Goal: Information Seeking & Learning: Learn about a topic

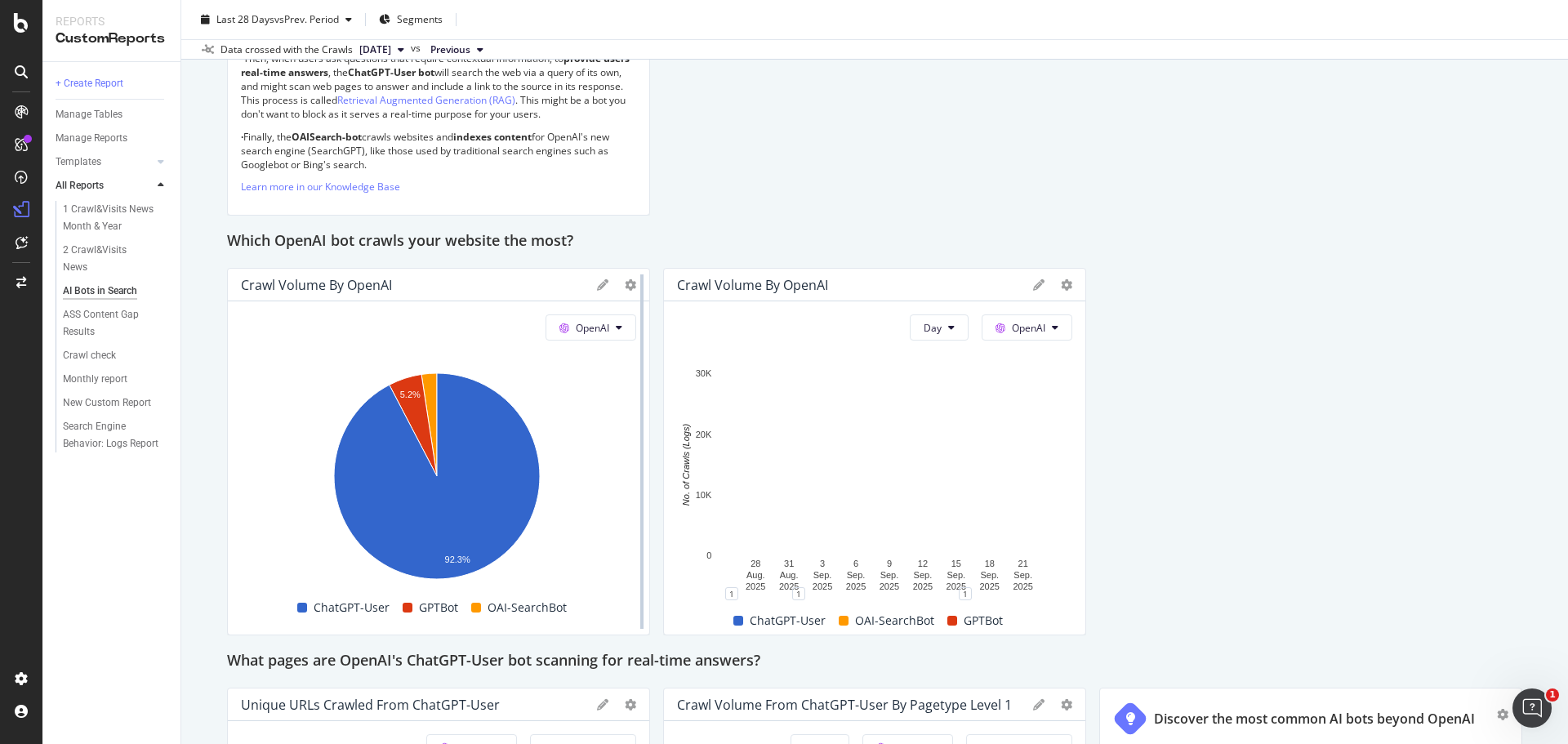
scroll to position [1062, 0]
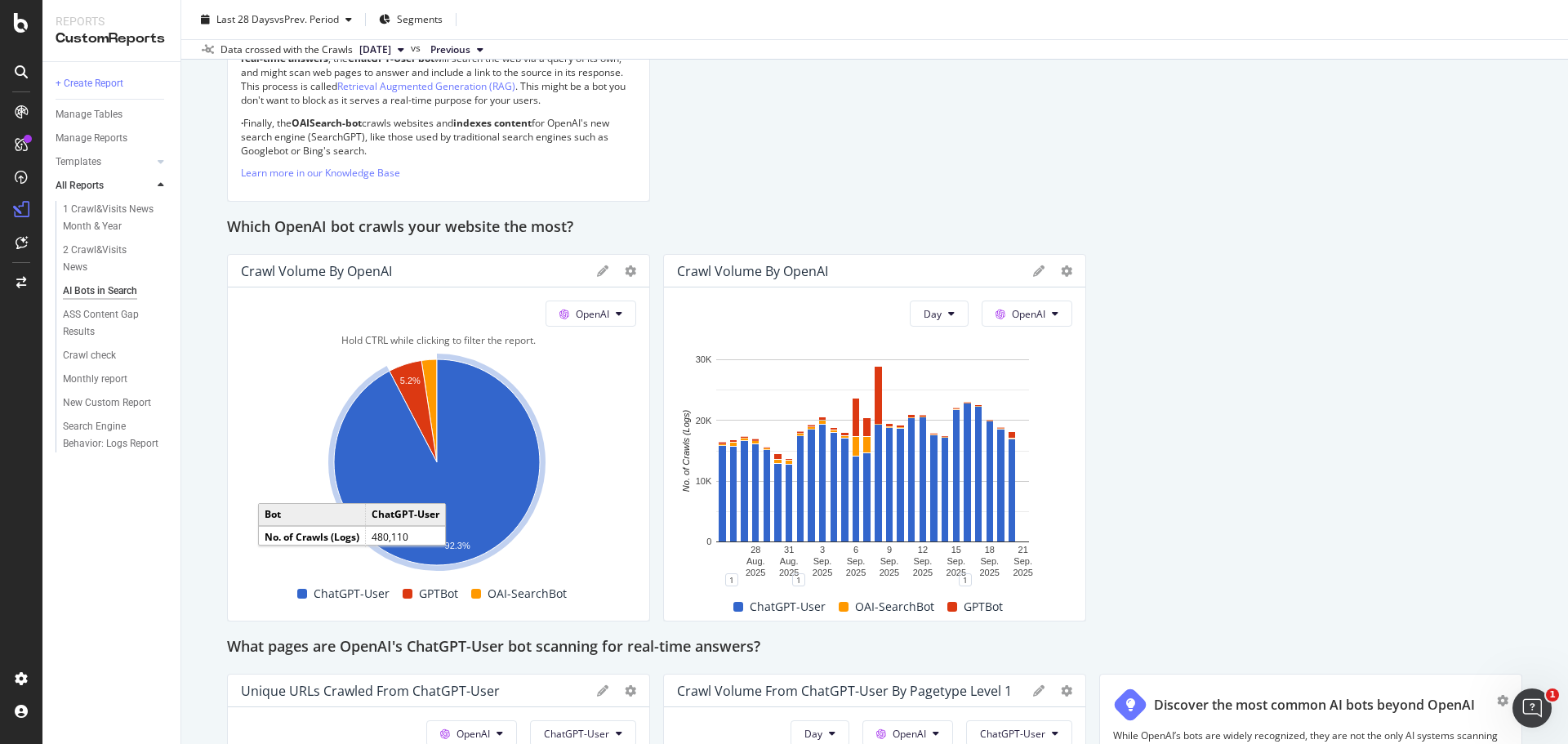
click at [474, 439] on icon "A chart." at bounding box center [436, 462] width 206 height 206
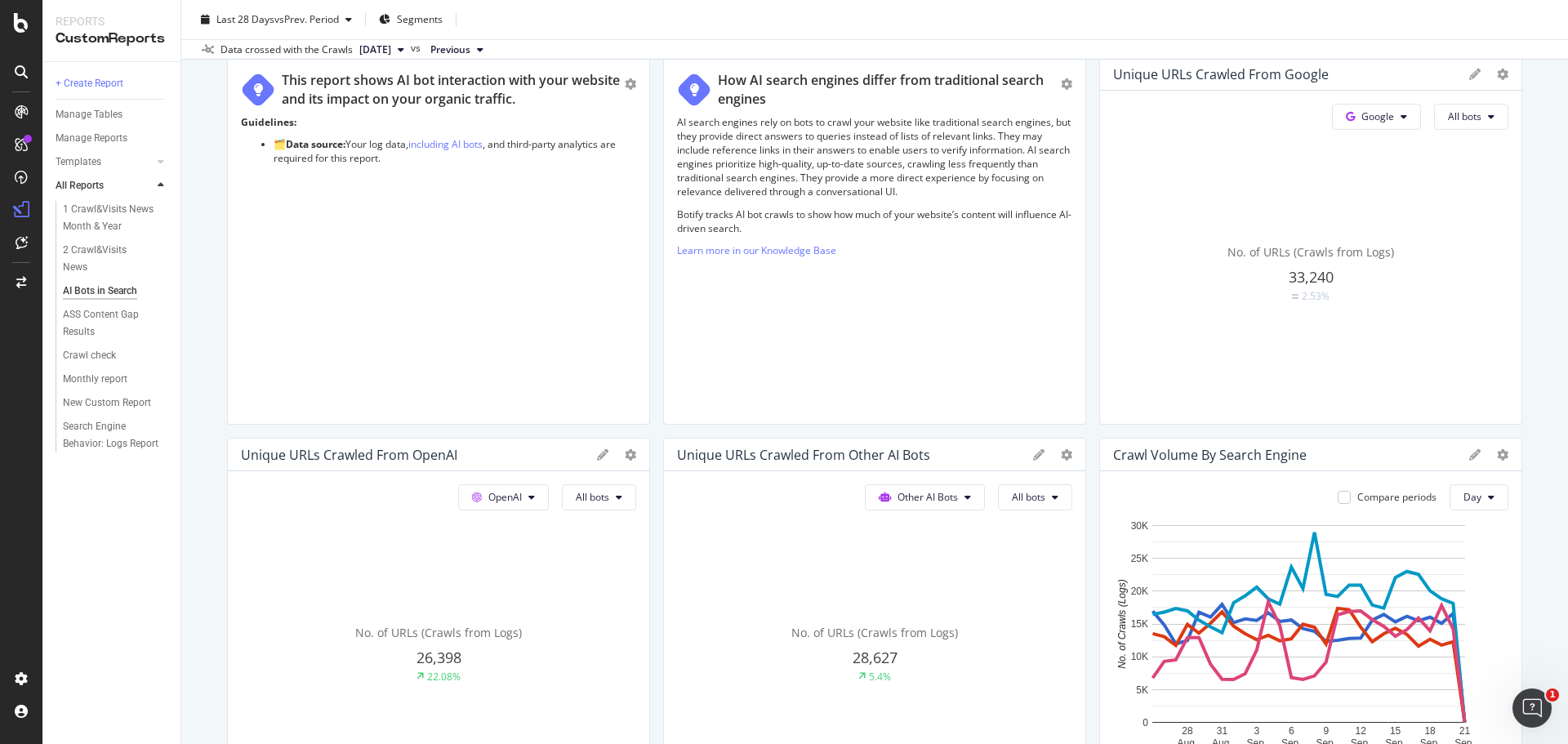
scroll to position [163, 0]
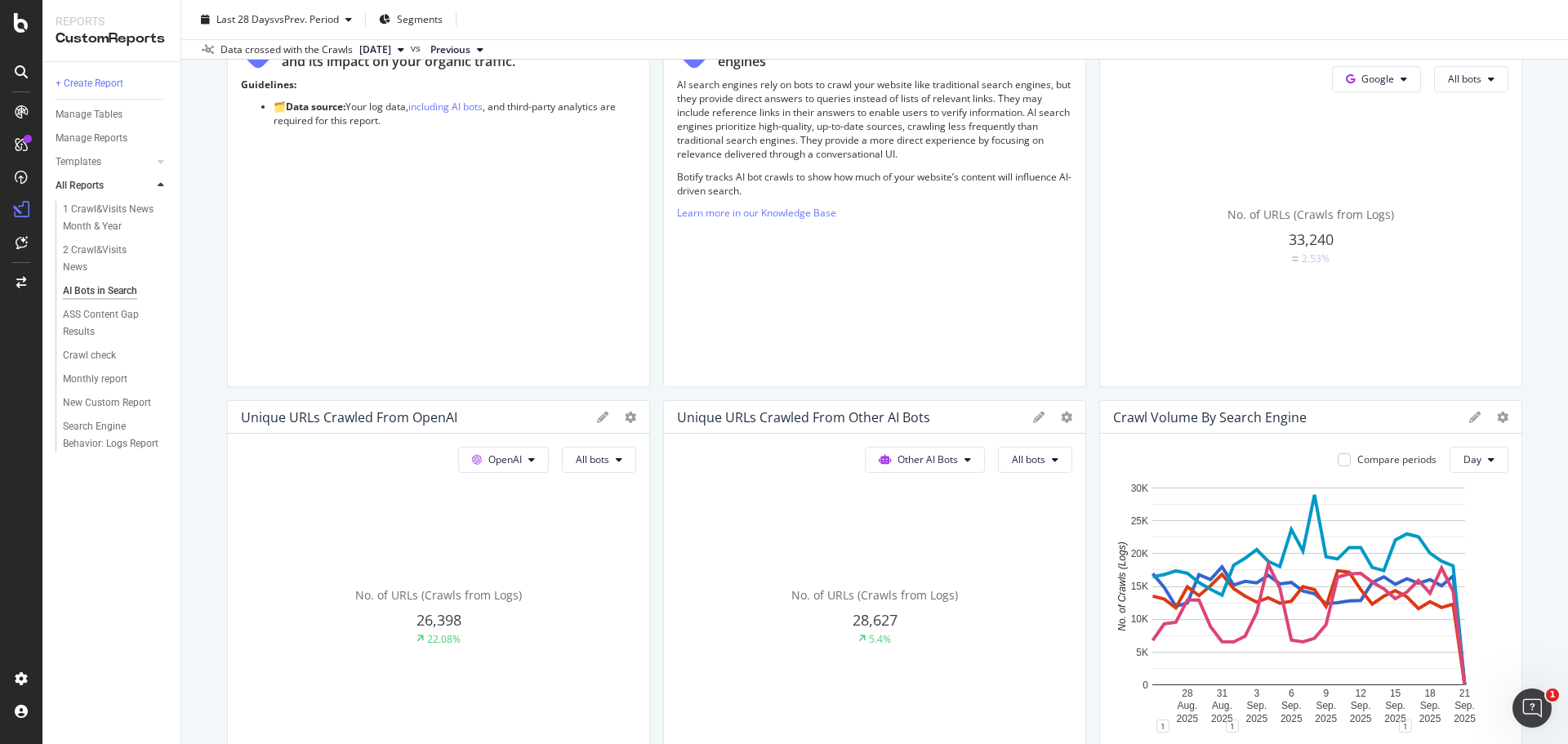
click at [446, 613] on span "26,398" at bounding box center [438, 620] width 45 height 20
click at [424, 635] on div "22.08%" at bounding box center [438, 639] width 44 height 14
click at [492, 593] on span "No. of URLs (Crawls from Logs)" at bounding box center [438, 595] width 167 height 15
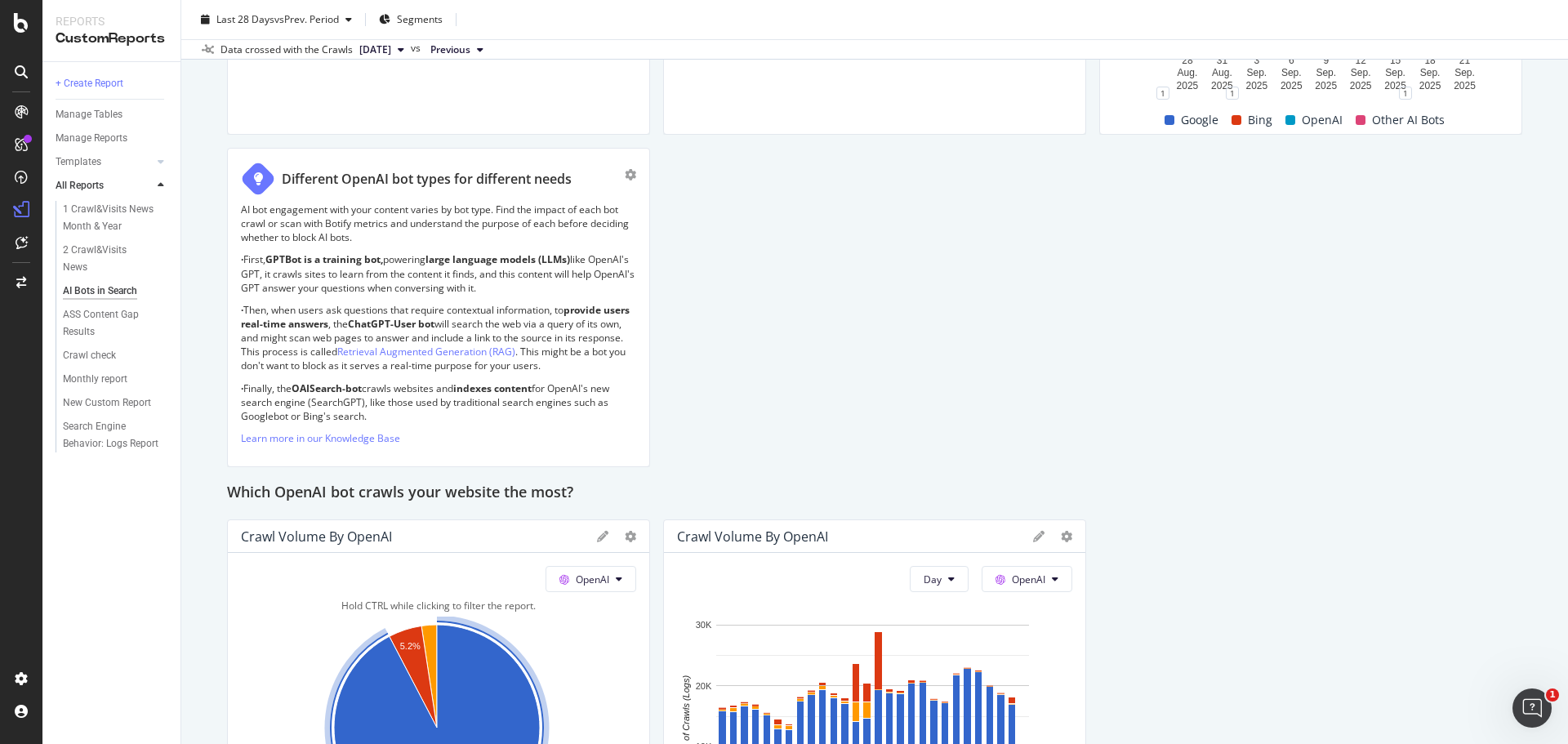
scroll to position [817, 0]
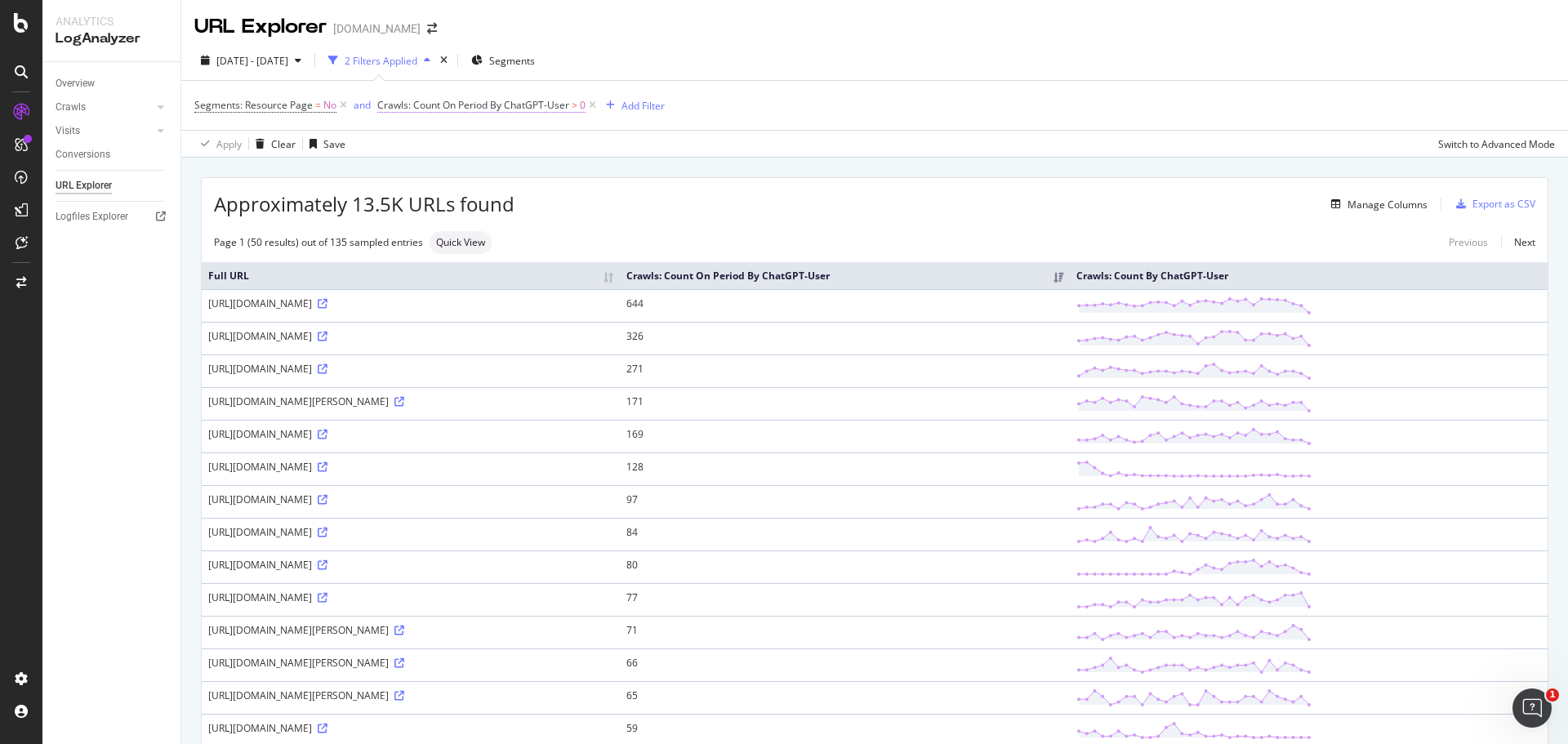
click at [505, 105] on span "Crawls: Count On Period By ChatGPT-User" at bounding box center [473, 104] width 192 height 14
click at [635, 141] on div "Apply Clear Save Switch to Advanced Mode" at bounding box center [875, 143] width 1387 height 27
click at [622, 106] on div "Add Filter" at bounding box center [643, 105] width 44 height 14
type input "u"
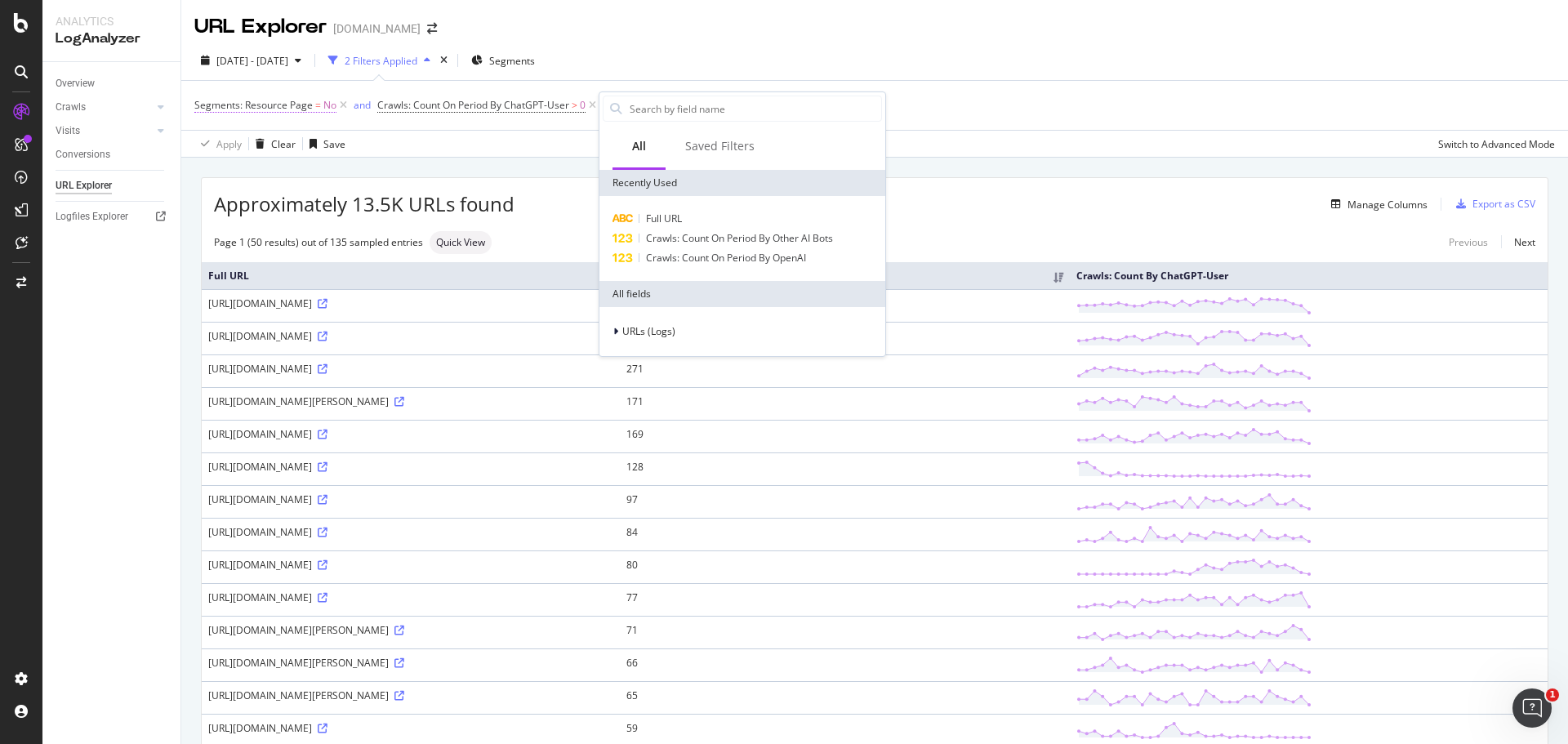
click at [315, 110] on span "=" at bounding box center [318, 104] width 6 height 14
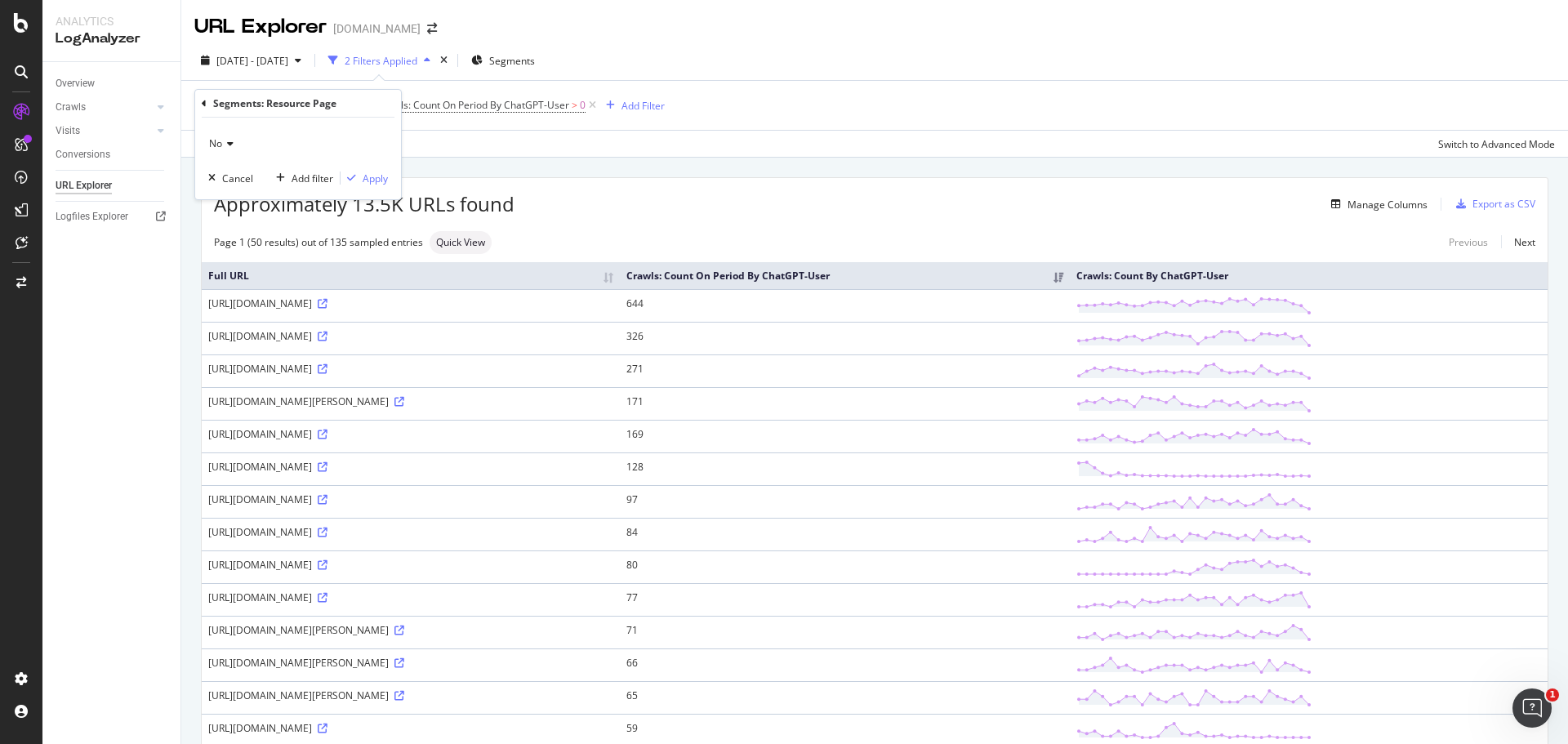
click at [469, 145] on div "Apply Clear Save Switch to Advanced Mode" at bounding box center [875, 143] width 1387 height 27
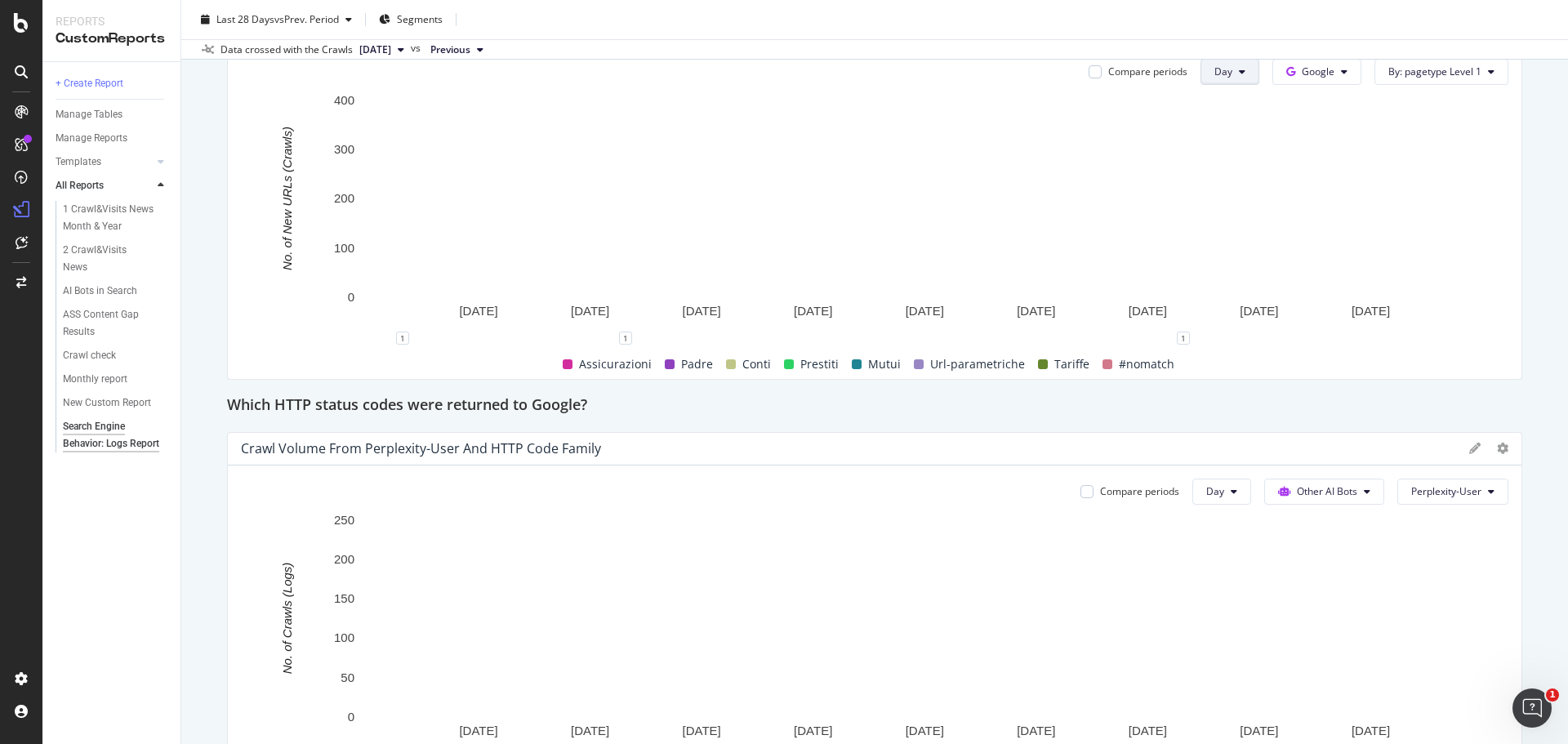
scroll to position [1716, 0]
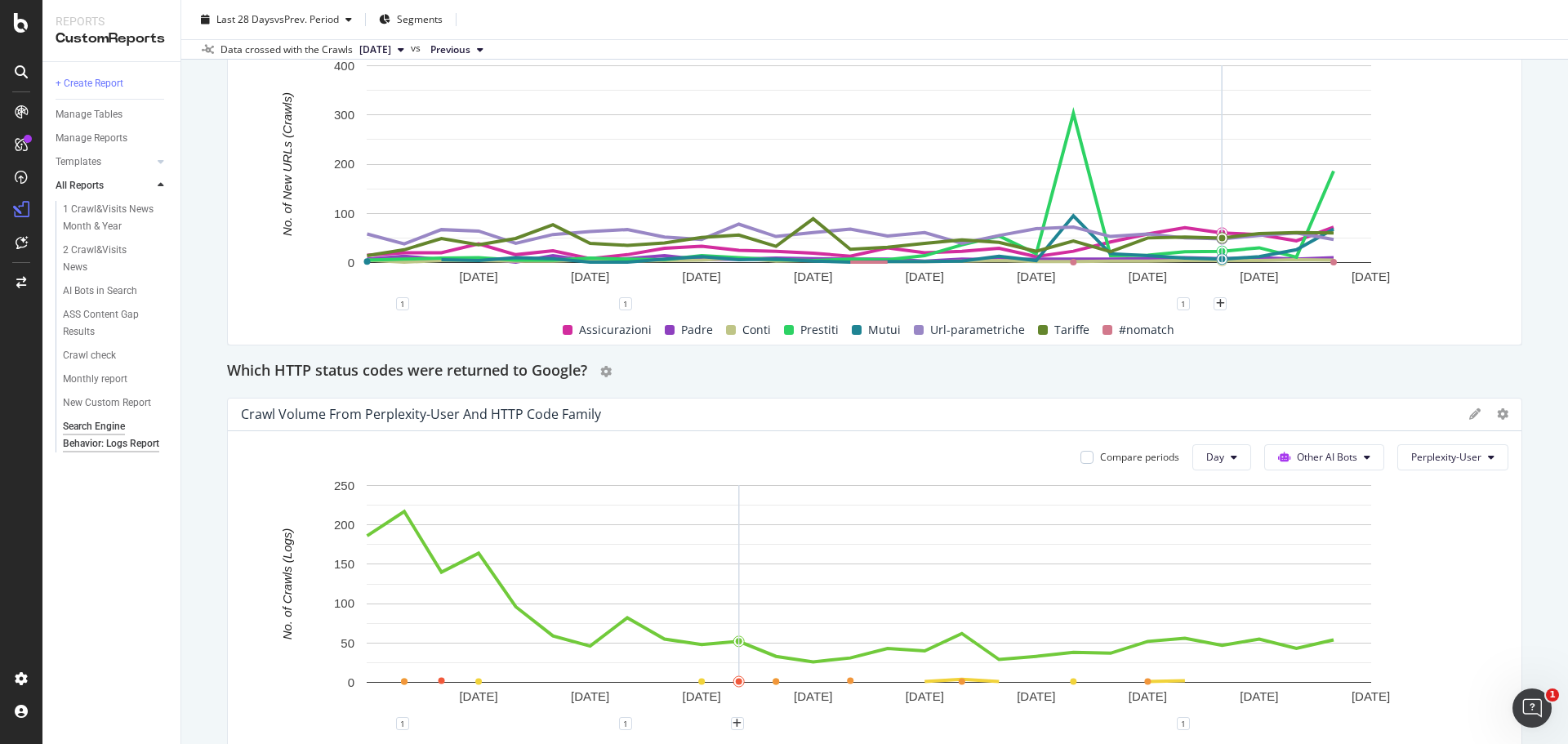
click at [1484, 378] on div "Which HTTP status codes were returned to Google?" at bounding box center [874, 372] width 1295 height 27
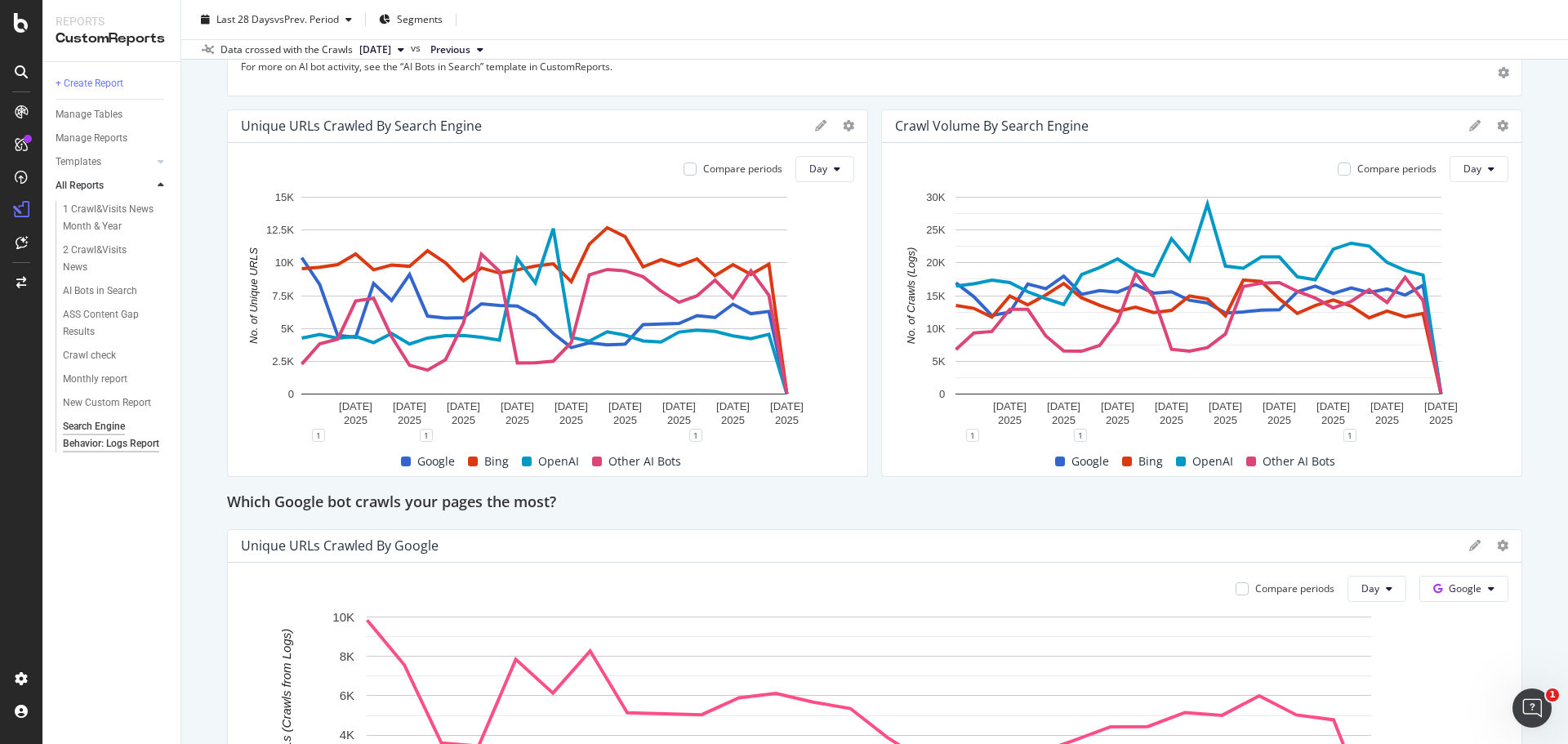
scroll to position [326, 0]
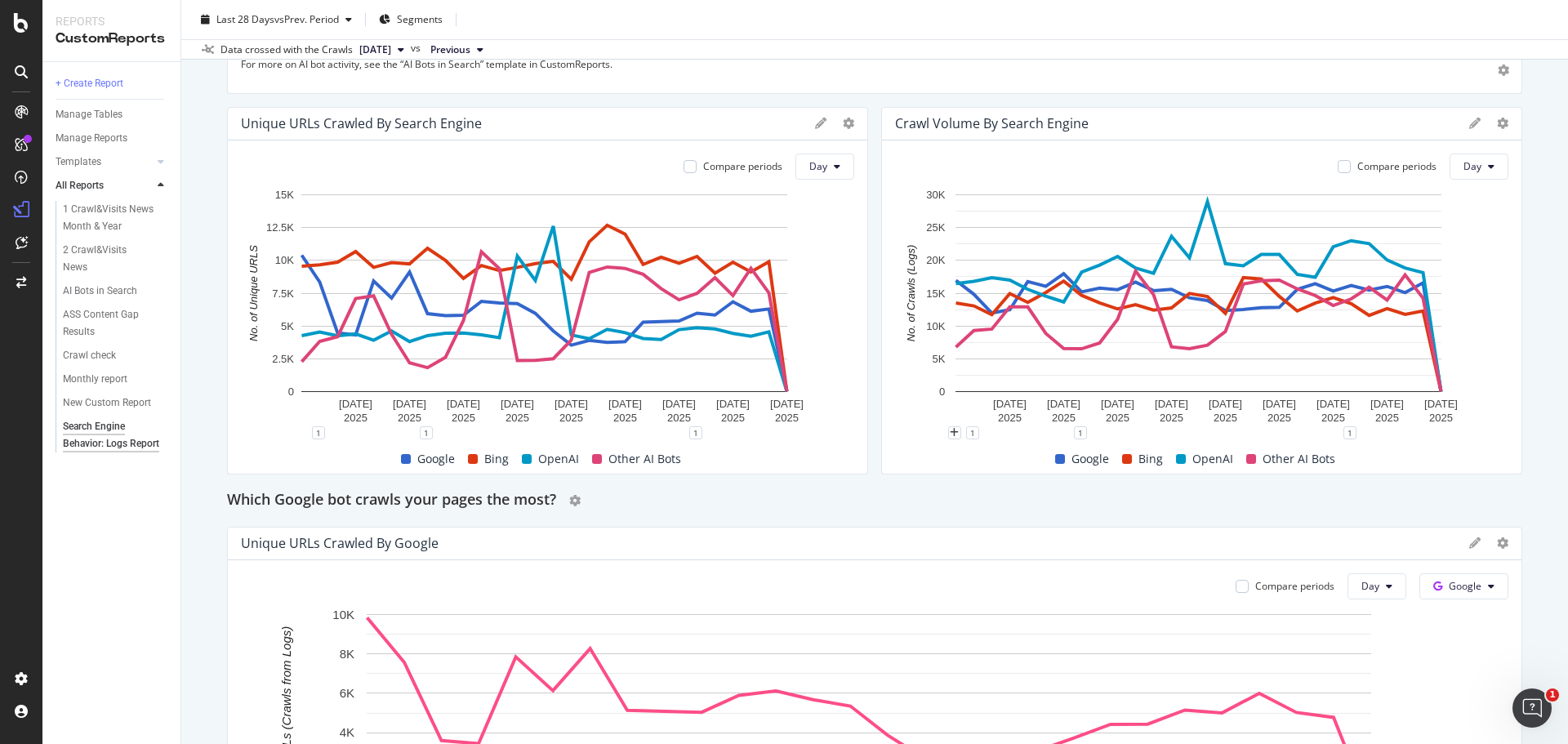
click at [1253, 497] on div "Which Google bot crawls your pages the most?" at bounding box center [874, 501] width 1295 height 27
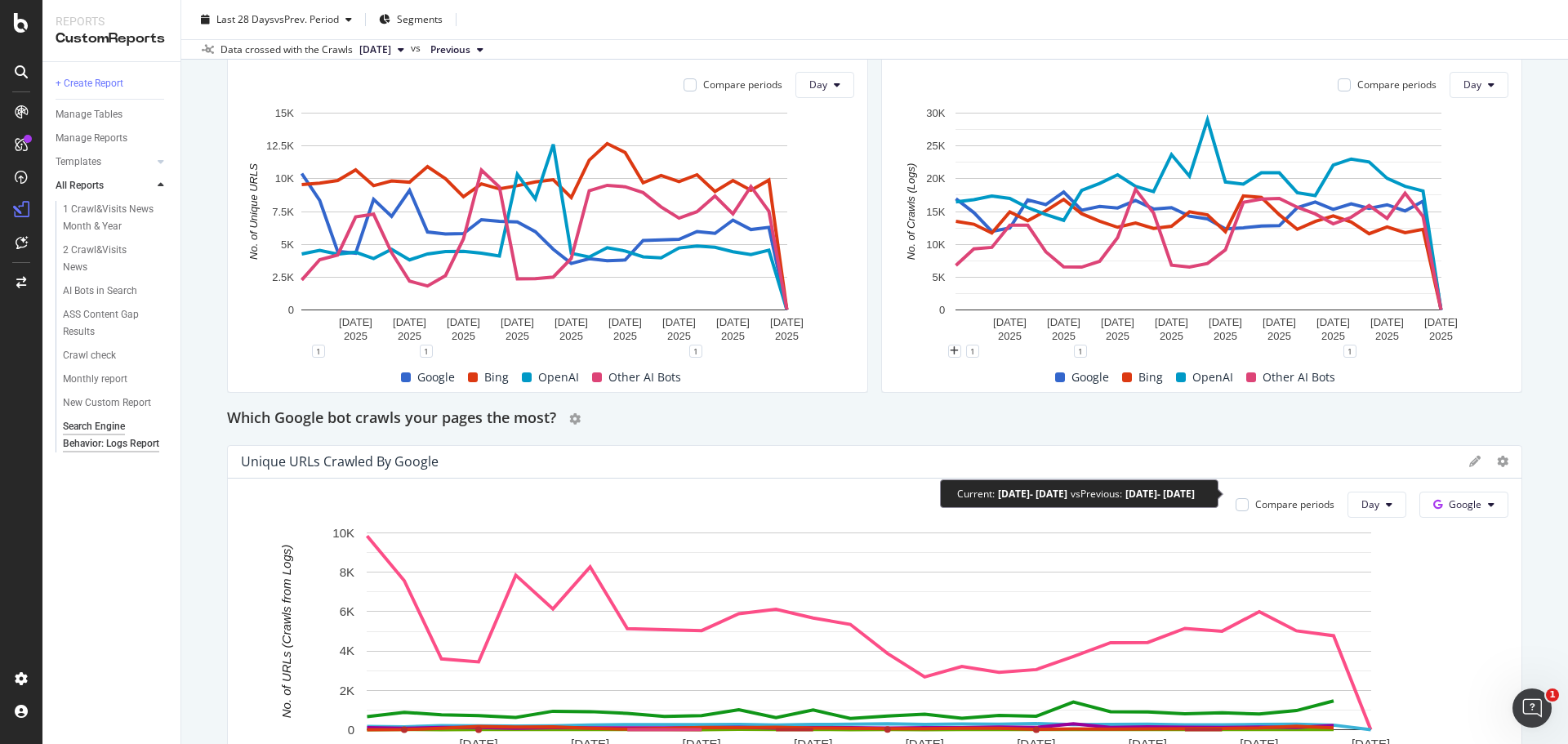
scroll to position [490, 0]
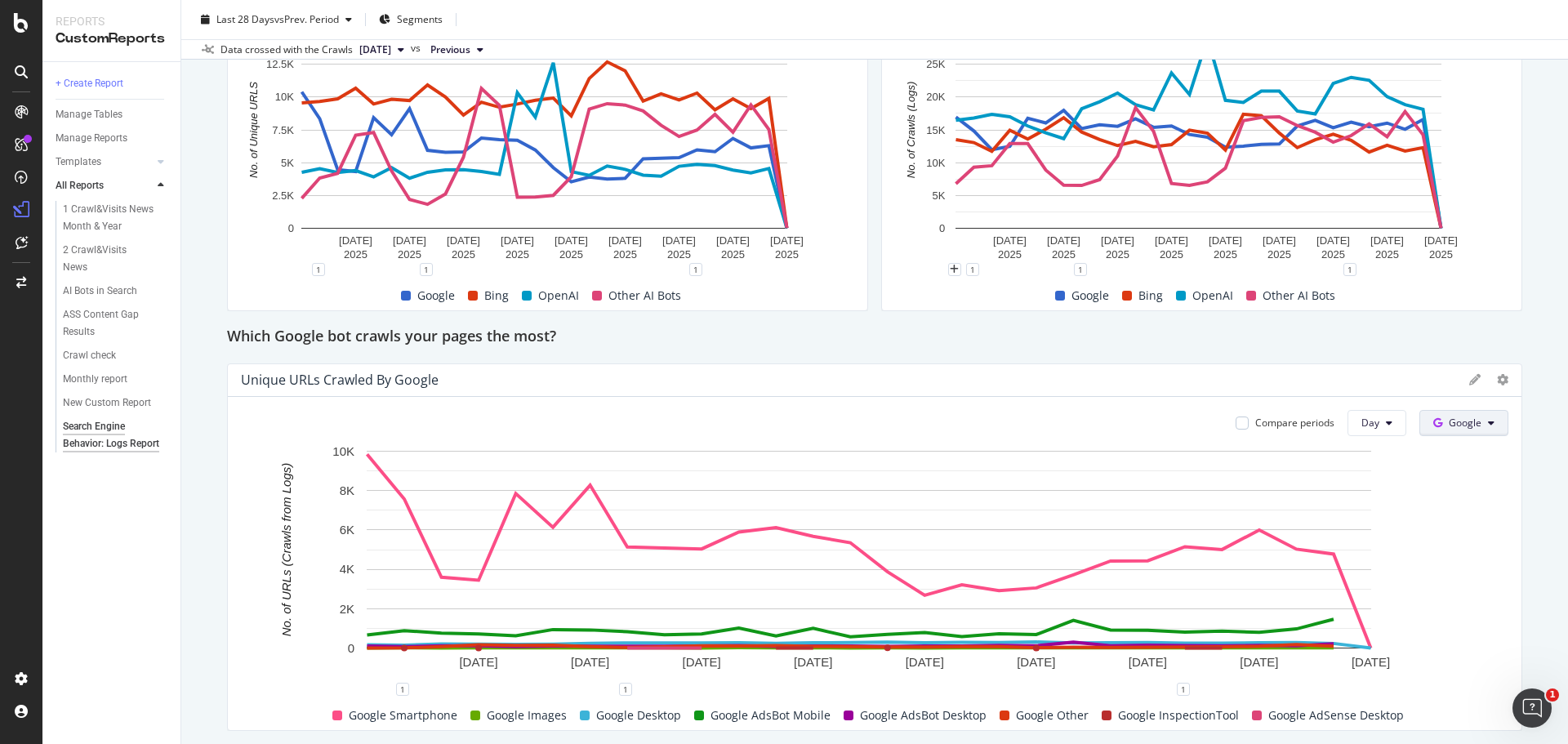
click at [1468, 418] on span "Google" at bounding box center [1465, 422] width 32 height 14
click at [1486, 521] on span "OpenAI" at bounding box center [1478, 515] width 61 height 14
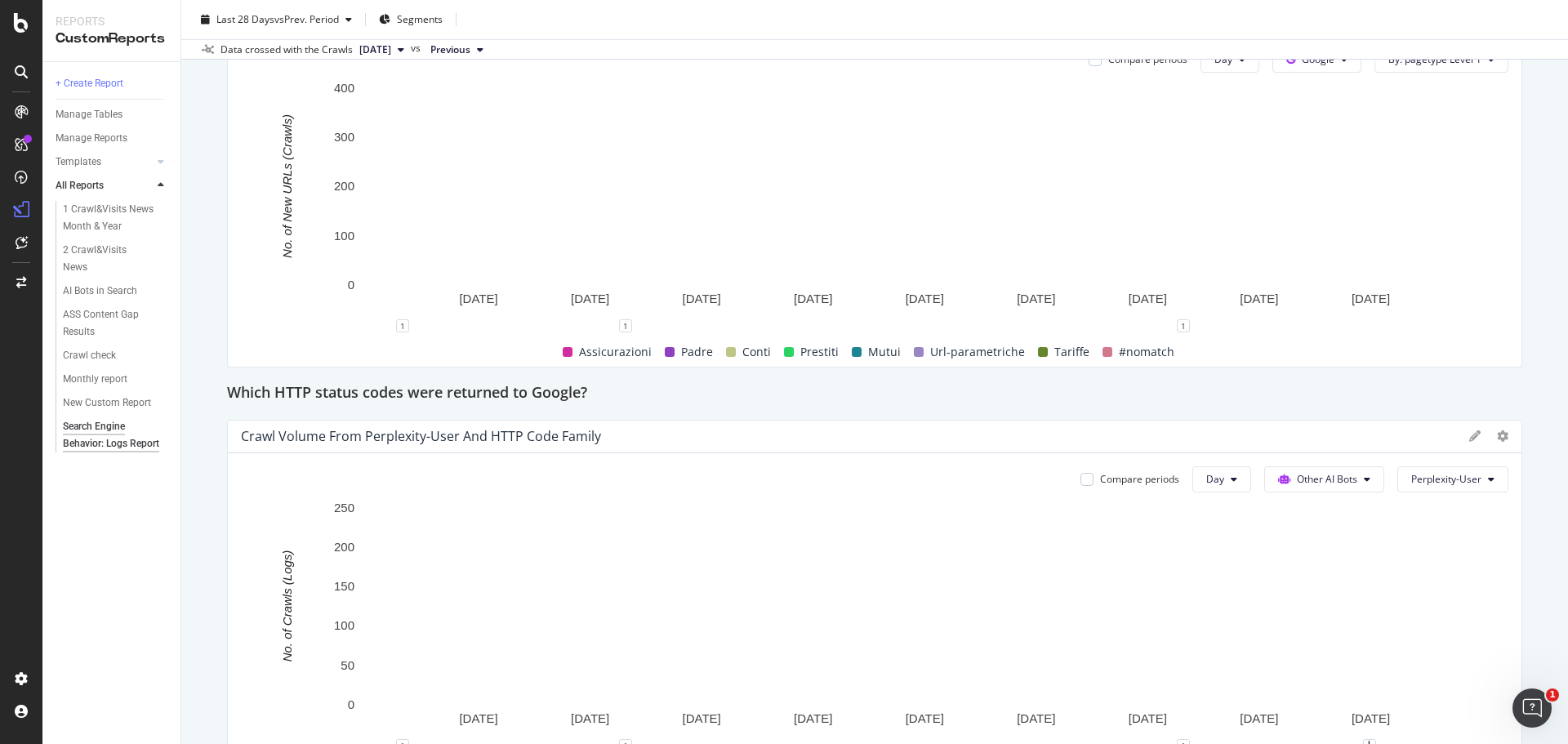
scroll to position [1716, 0]
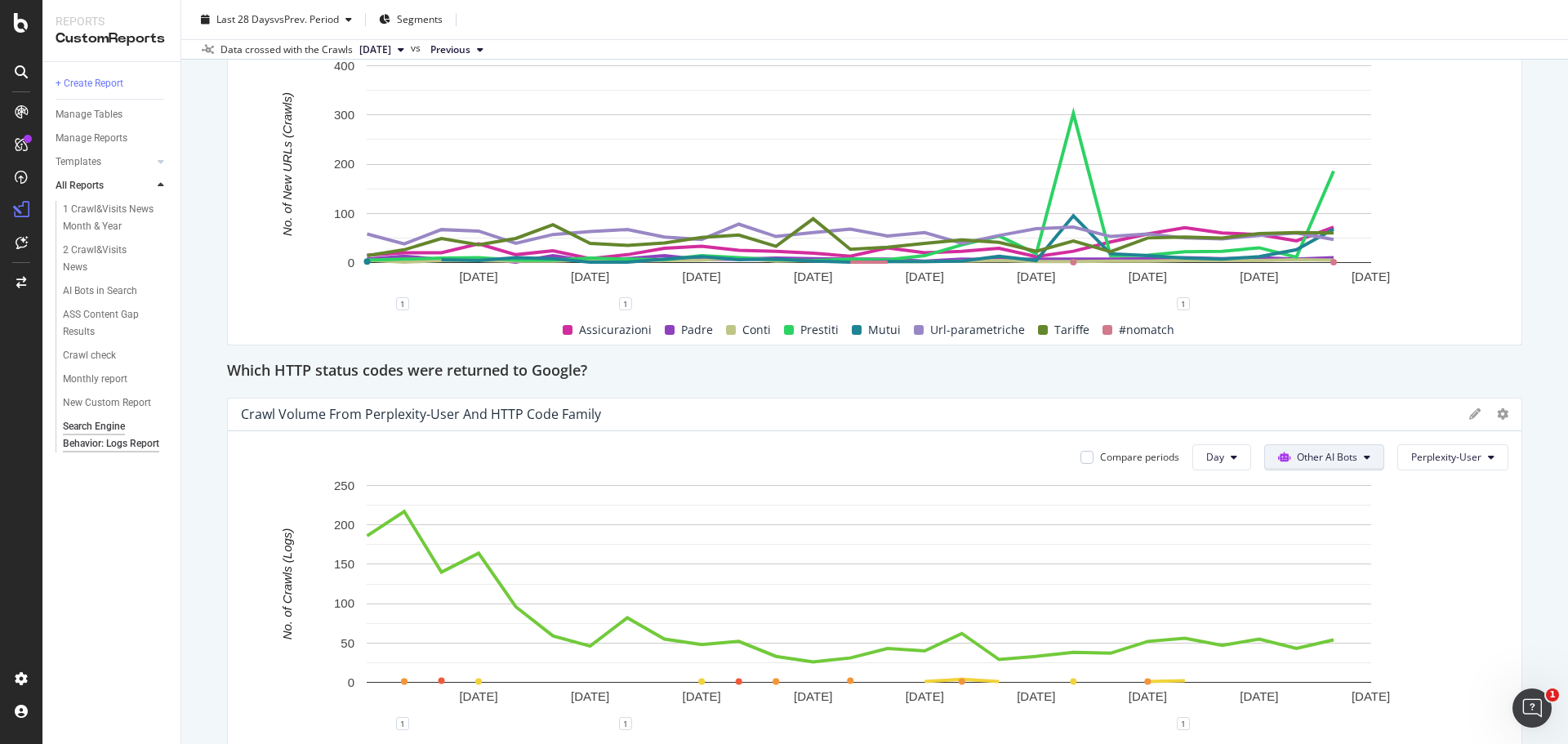
click at [1318, 465] on button "Other AI Bots" at bounding box center [1323, 457] width 120 height 27
click at [1333, 548] on span "OpenAI" at bounding box center [1324, 549] width 64 height 14
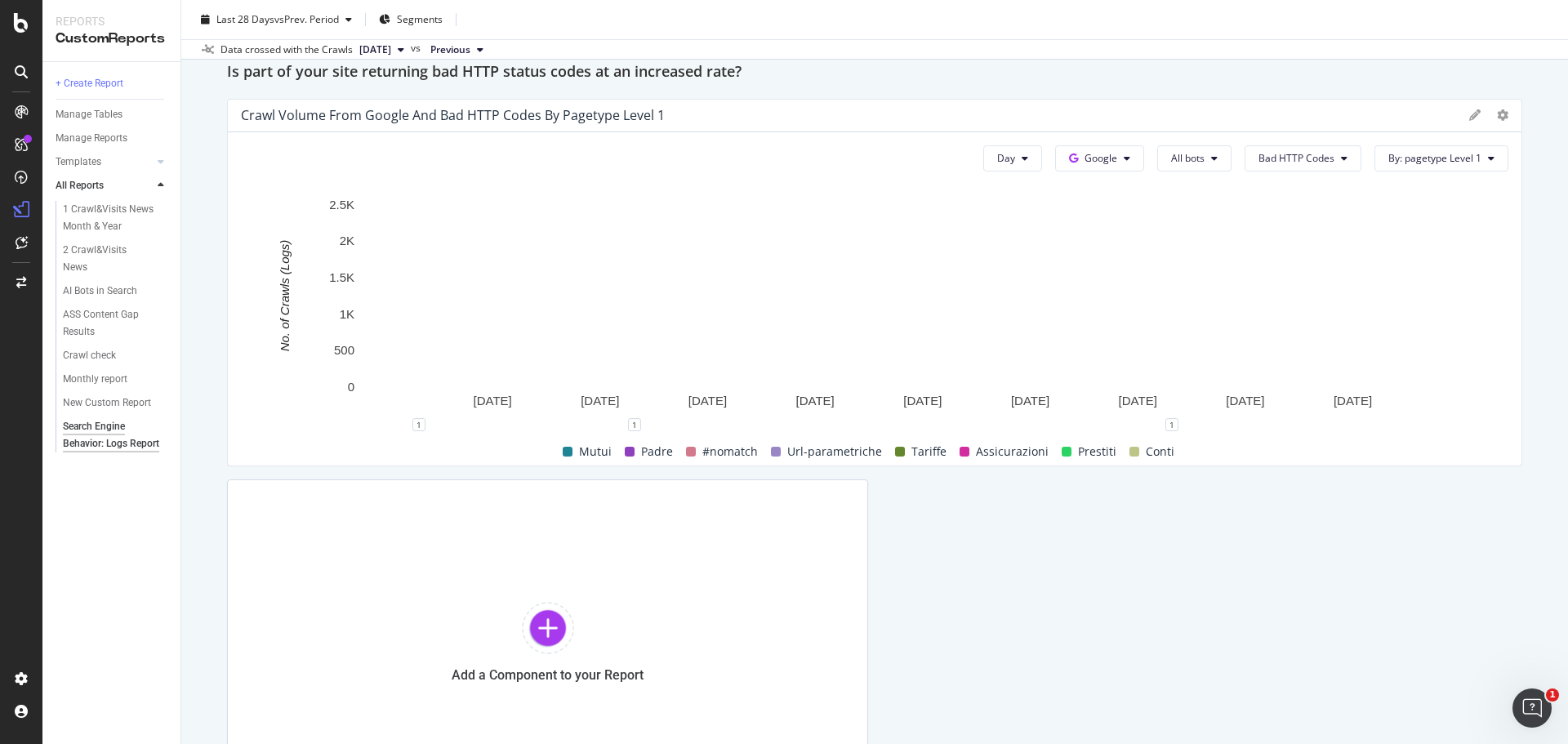
scroll to position [2436, 0]
